Goal: Information Seeking & Learning: Find specific fact

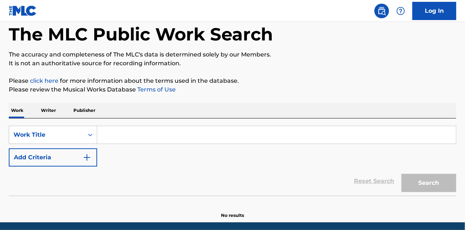
click at [132, 132] on input "Search Form" at bounding box center [276, 135] width 359 height 18
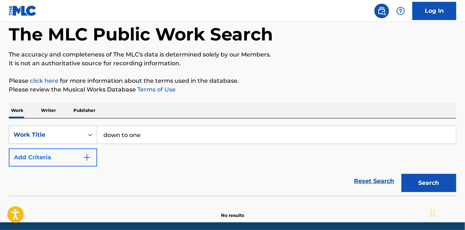
type input "down to one"
click at [92, 162] on button "Add Criteria" at bounding box center [53, 158] width 88 height 18
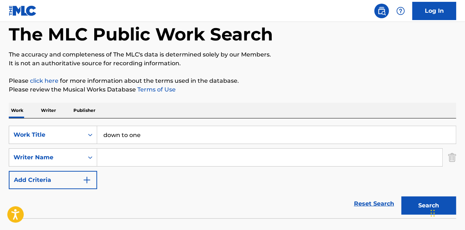
click at [121, 156] on input "Search Form" at bounding box center [269, 158] width 345 height 18
type input "[PERSON_NAME]"
click at [401, 197] on button "Search" at bounding box center [428, 206] width 55 height 18
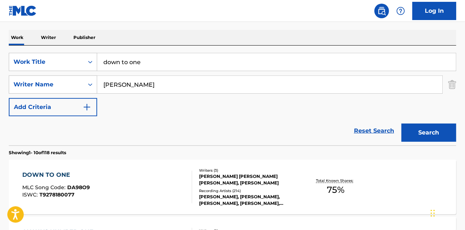
scroll to position [146, 0]
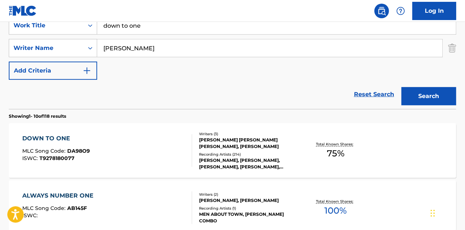
click at [136, 151] on div "DOWN TO ONE MLC Song Code : DA98O9 ISWC : T9278180077" at bounding box center [107, 150] width 170 height 33
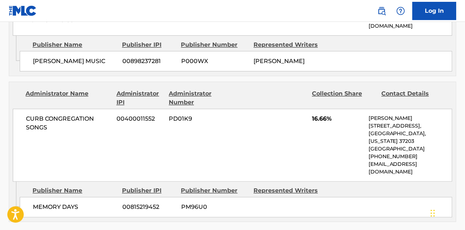
scroll to position [767, 0]
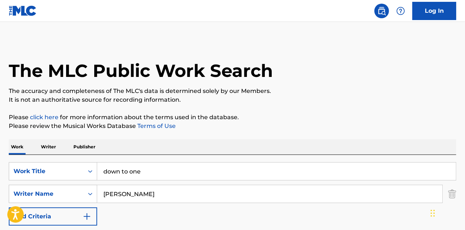
drag, startPoint x: 172, startPoint y: 173, endPoint x: 42, endPoint y: 155, distance: 131.3
click at [42, 155] on div "SearchWithCriteria10245627-1bdd-4604-836d-d4916faf3a8a Work Title down to one S…" at bounding box center [232, 205] width 447 height 100
type input "small town boy"
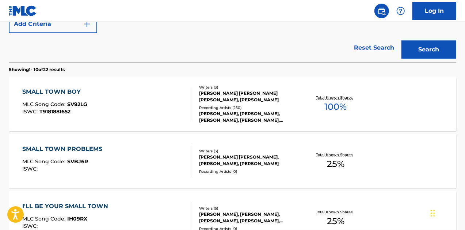
scroll to position [183, 0]
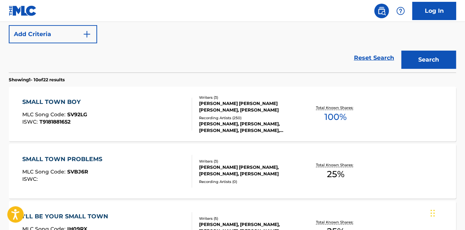
click at [131, 114] on div "SMALL TOWN BOY MLC Song Code : SV92LG ISWC : T9181881652" at bounding box center [107, 114] width 170 height 33
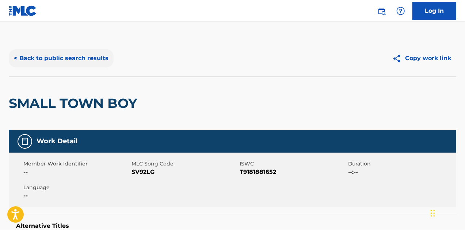
click at [34, 55] on button "< Back to public search results" at bounding box center [61, 58] width 105 height 18
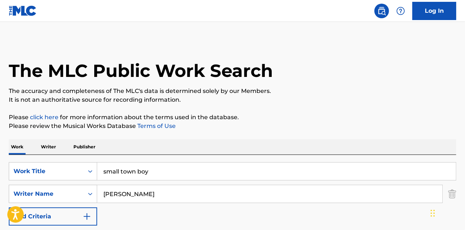
click at [136, 167] on input "small town boy" at bounding box center [276, 172] width 359 height 18
type input "considering"
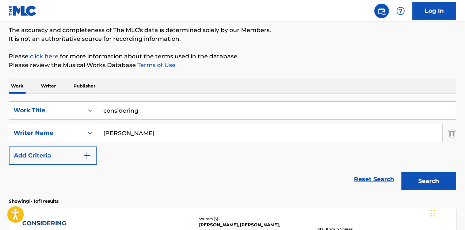
scroll to position [146, 0]
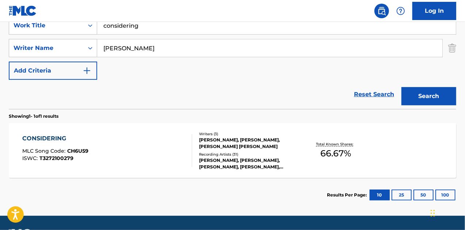
click at [150, 146] on div "CONSIDERING MLC Song Code : CH6U59 ISWC : T3272100279" at bounding box center [107, 150] width 170 height 33
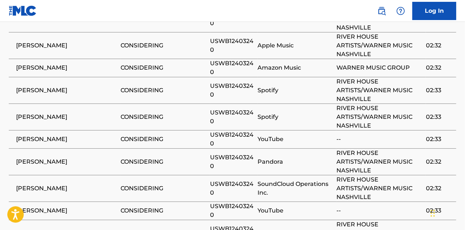
scroll to position [840, 0]
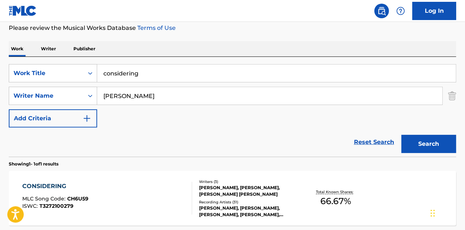
scroll to position [20, 0]
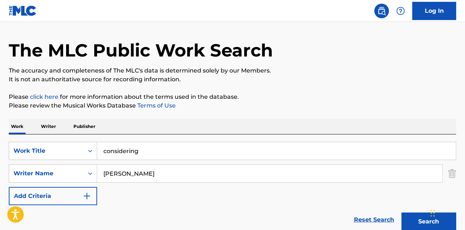
click at [150, 152] on input "considering" at bounding box center [276, 151] width 359 height 18
type input "bat outta hell"
click at [401, 213] on button "Search" at bounding box center [428, 222] width 55 height 18
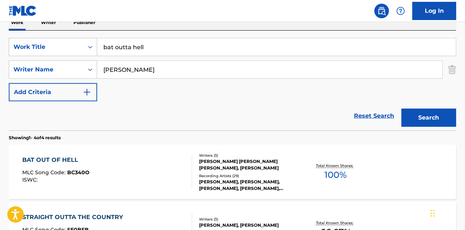
scroll to position [130, 0]
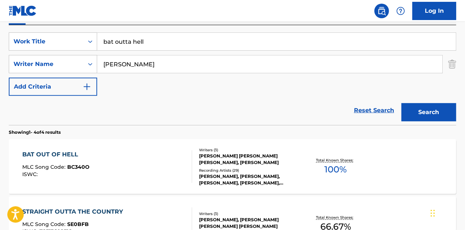
click at [141, 181] on div "BAT OUT OF HELL MLC Song Code : BC340O ISWC :" at bounding box center [107, 166] width 170 height 33
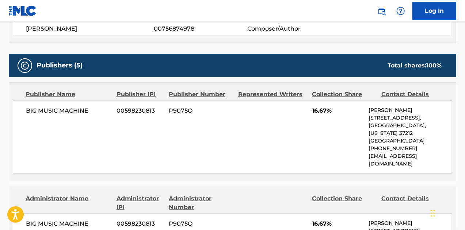
scroll to position [329, 0]
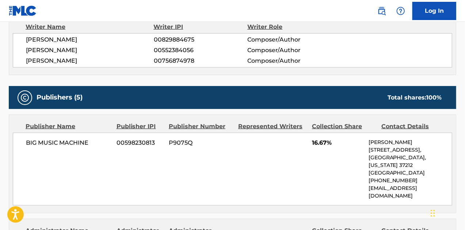
scroll to position [130, 0]
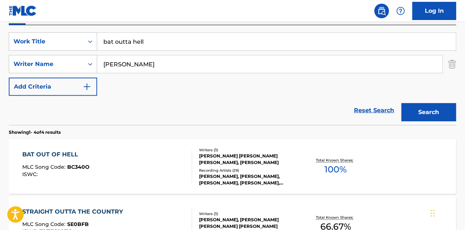
drag, startPoint x: 191, startPoint y: 45, endPoint x: 98, endPoint y: 32, distance: 93.6
click at [98, 33] on input "bat outta hell" at bounding box center [276, 42] width 359 height 18
type input "nostalgia"
click at [401, 103] on button "Search" at bounding box center [428, 112] width 55 height 18
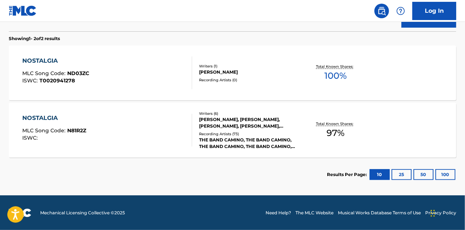
scroll to position [187, 0]
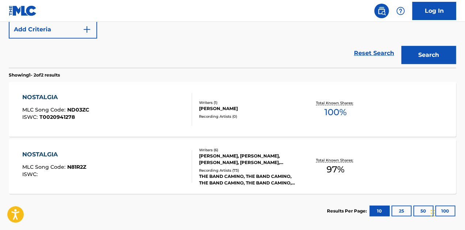
click at [149, 160] on div "NOSTALGIA MLC Song Code : N81R2Z ISWC :" at bounding box center [107, 166] width 170 height 33
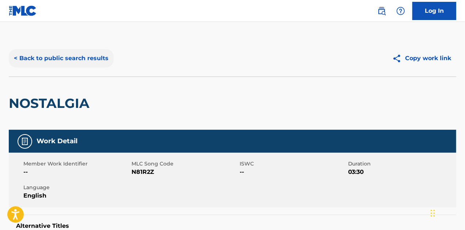
click at [78, 64] on button "< Back to public search results" at bounding box center [61, 58] width 105 height 18
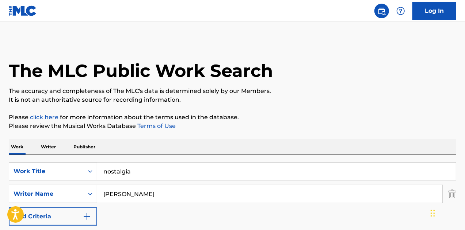
click at [139, 166] on input "nostalgia" at bounding box center [276, 172] width 359 height 18
click at [139, 165] on input "nostalgia" at bounding box center [276, 172] width 359 height 18
type input "devil on my shoulder"
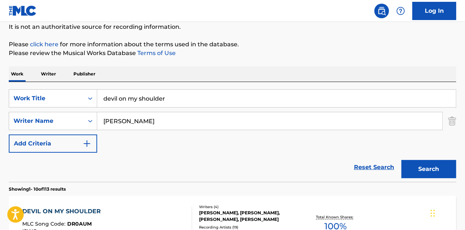
scroll to position [219, 0]
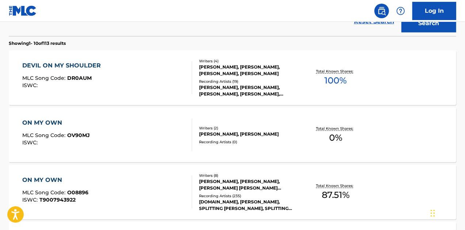
click at [146, 81] on div "DEVIL ON MY SHOULDER MLC Song Code : DR0AUM ISWC :" at bounding box center [107, 77] width 170 height 33
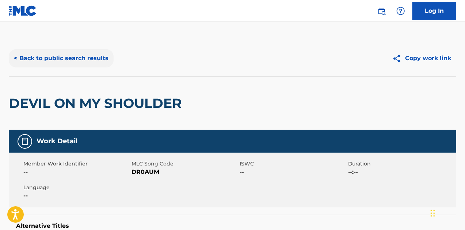
click at [84, 57] on button "< Back to public search results" at bounding box center [61, 58] width 105 height 18
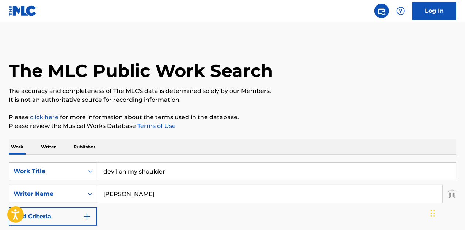
drag, startPoint x: 191, startPoint y: 175, endPoint x: 90, endPoint y: 163, distance: 102.2
click at [90, 163] on div "SearchWithCriteria10245627-1bdd-4604-836d-d4916faf3a8a Work Title devil on my s…" at bounding box center [232, 171] width 447 height 18
type input "we can always move on"
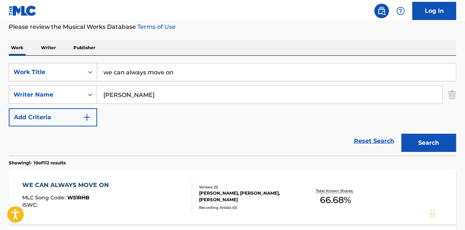
scroll to position [146, 0]
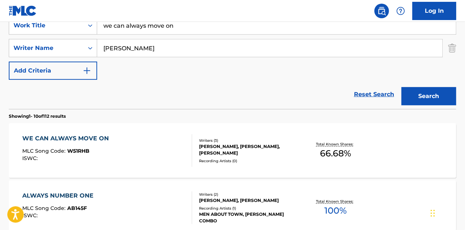
click at [144, 154] on div "WE CAN ALWAYS MOVE ON MLC Song Code : W51RHB ISWC :" at bounding box center [107, 150] width 170 height 33
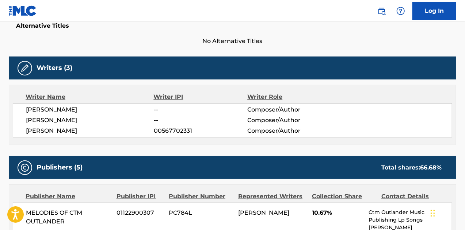
scroll to position [158, 0]
